Goal: Navigation & Orientation: Find specific page/section

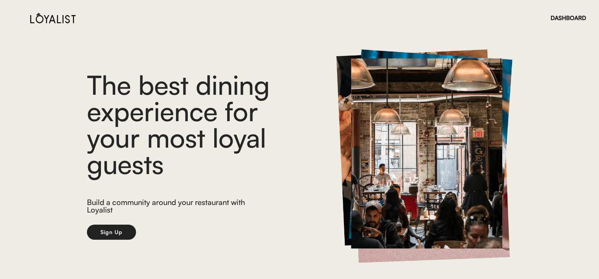
scroll to position [21, 0]
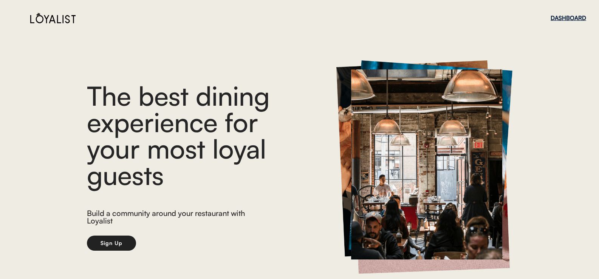
click at [567, 18] on div "DASHBOARD" at bounding box center [569, 18] width 36 height 6
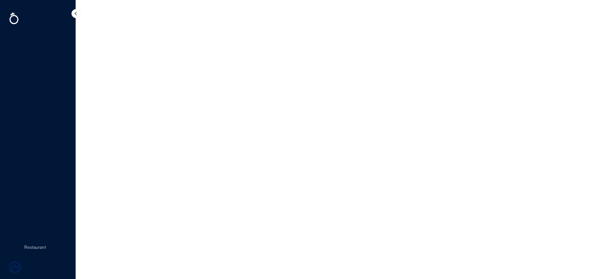
click at [119, 246] on body "missing element missing element missing element missing element missing element…" at bounding box center [302, 139] width 605 height 279
